Goal: Transaction & Acquisition: Book appointment/travel/reservation

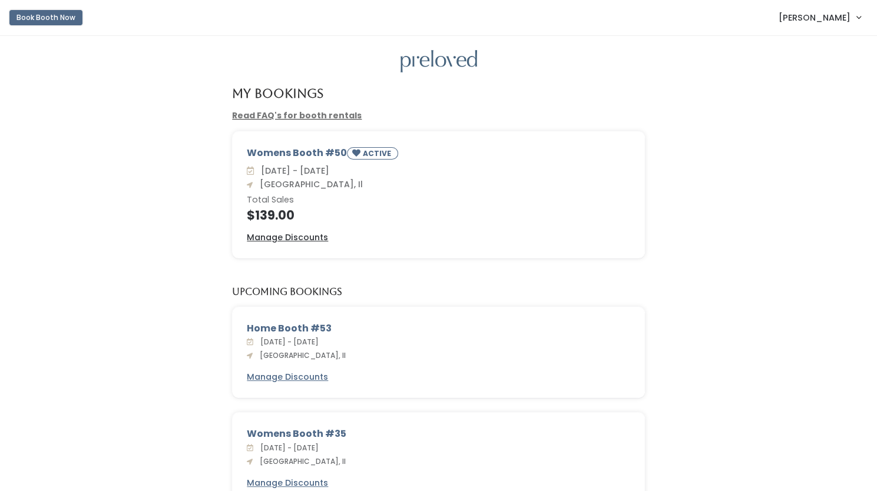
click at [46, 18] on button "Book Booth Now" at bounding box center [45, 17] width 73 height 15
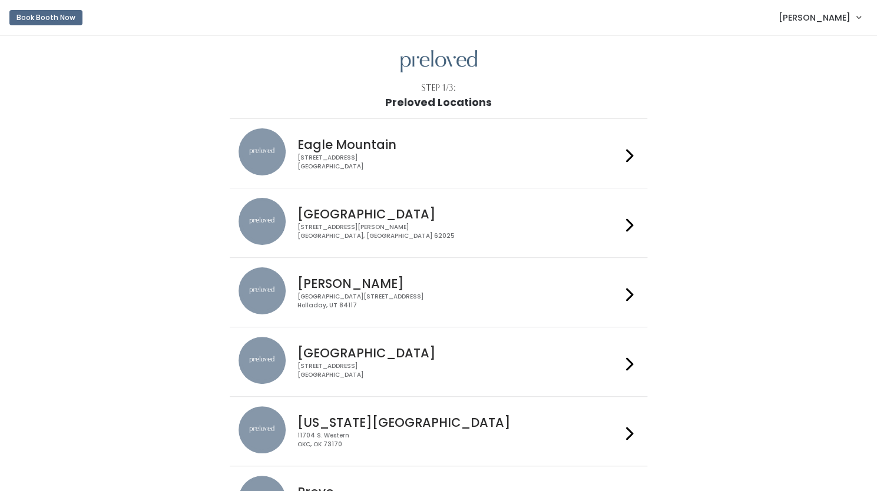
click at [382, 218] on h4 "[GEOGRAPHIC_DATA]" at bounding box center [459, 214] width 324 height 14
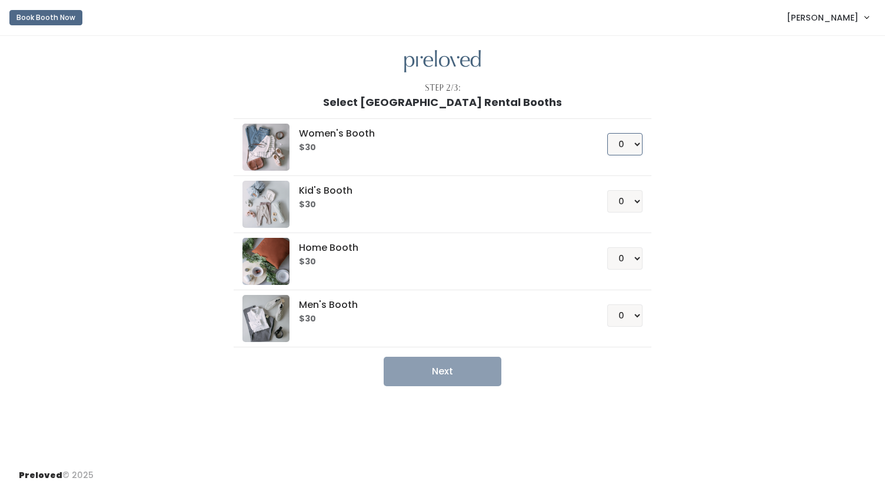
click at [630, 142] on select "0 1 2 3 4" at bounding box center [625, 144] width 35 height 22
select select "1"
click at [608, 133] on select "0 1 2 3 4" at bounding box center [625, 144] width 35 height 22
click at [446, 374] on button "Next" at bounding box center [443, 371] width 118 height 29
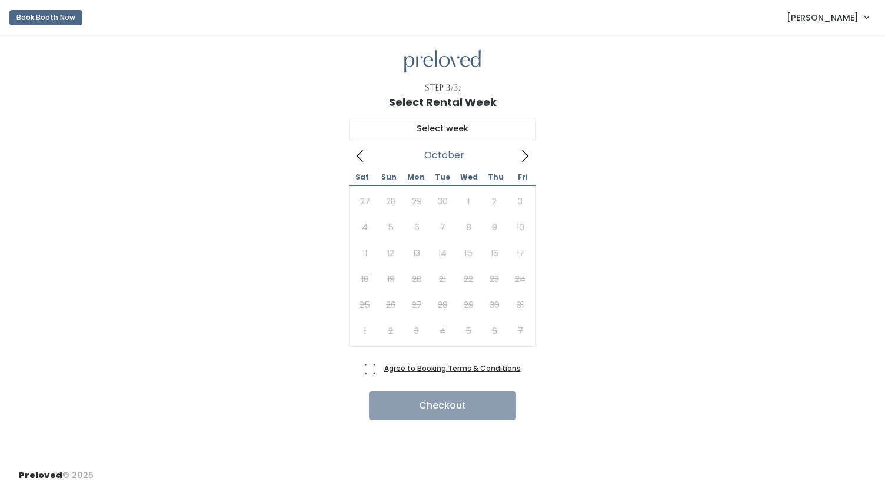
click at [525, 155] on icon at bounding box center [525, 156] width 13 height 13
click at [38, 20] on button "Book Booth Now" at bounding box center [45, 17] width 73 height 15
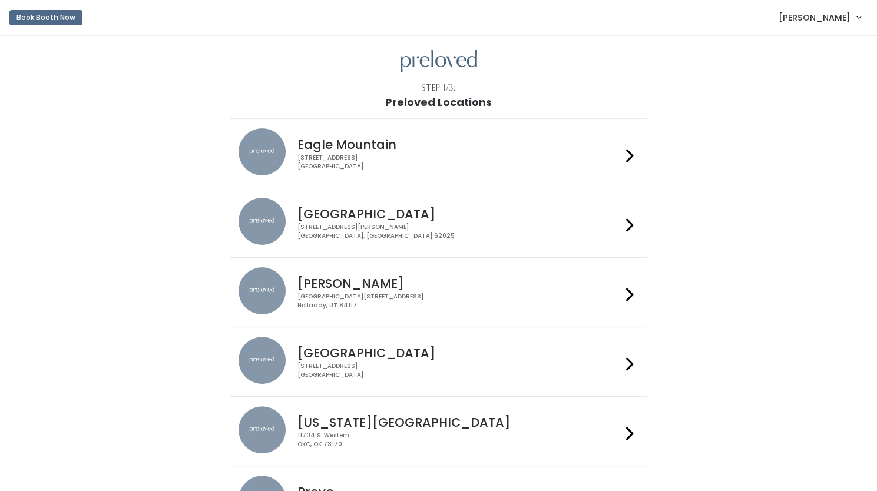
click at [324, 225] on div "1500 Troy Road, Unit A‑B Edwardsville, IL 62025" at bounding box center [459, 231] width 324 height 17
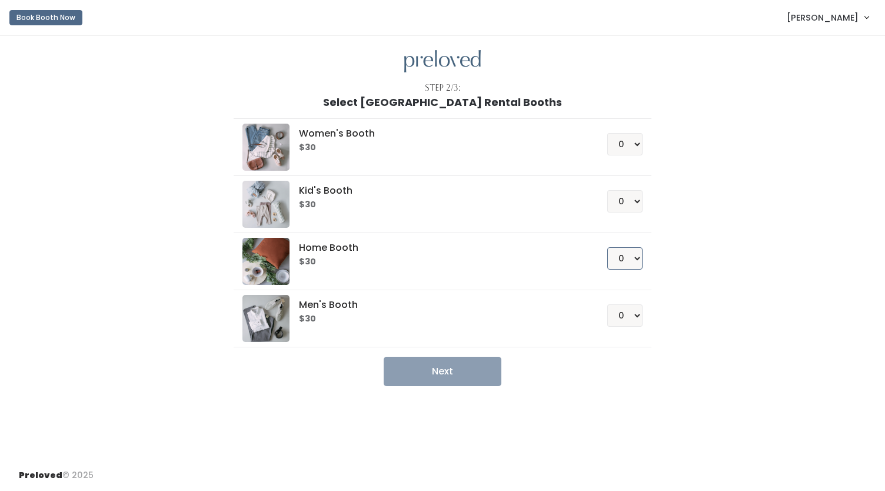
click at [635, 257] on select "0 1 2 3 4" at bounding box center [625, 258] width 35 height 22
select select "1"
click at [608, 247] on select "0 1 2 3 4" at bounding box center [625, 258] width 35 height 22
click at [434, 371] on button "Next" at bounding box center [443, 371] width 118 height 29
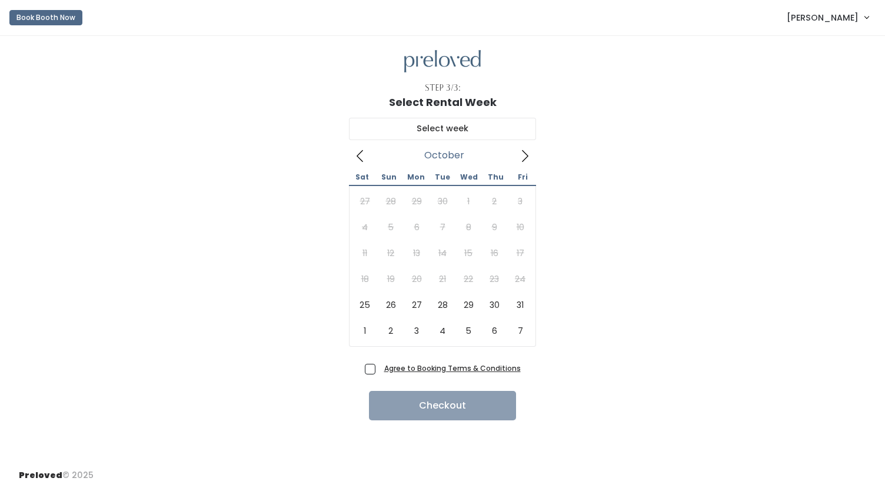
click at [526, 155] on icon at bounding box center [525, 156] width 13 height 13
